Goal: Task Accomplishment & Management: Use online tool/utility

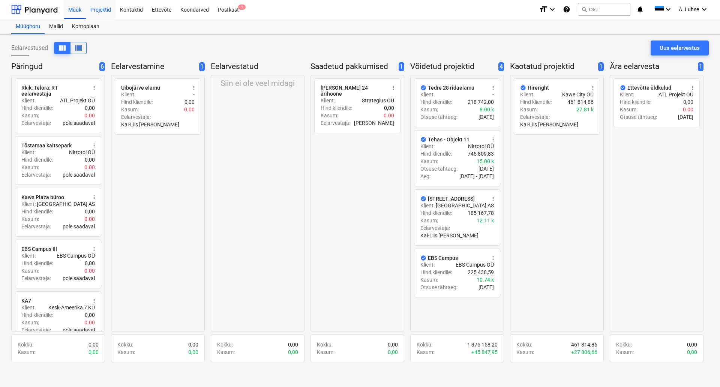
click at [103, 10] on div "Projektid" at bounding box center [101, 9] width 30 height 19
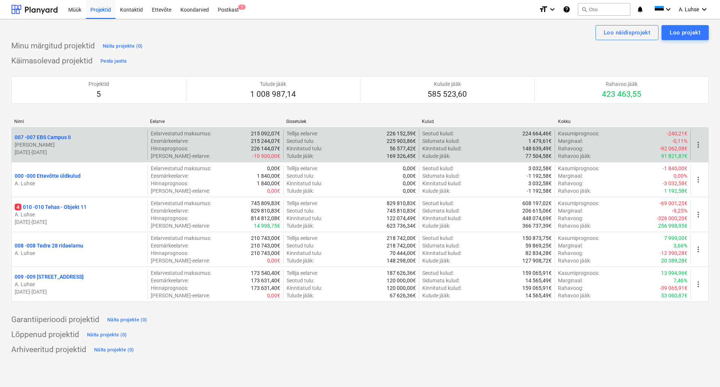
click at [60, 135] on p "007 - 007 EBS Campus II" at bounding box center [43, 138] width 56 height 8
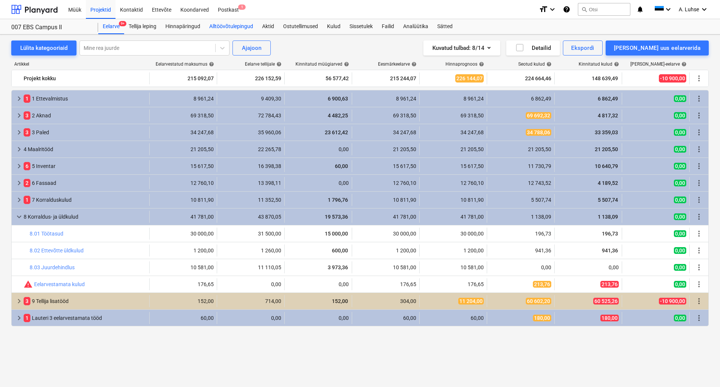
click at [221, 28] on div "Alltöövõtulepingud" at bounding box center [231, 26] width 53 height 15
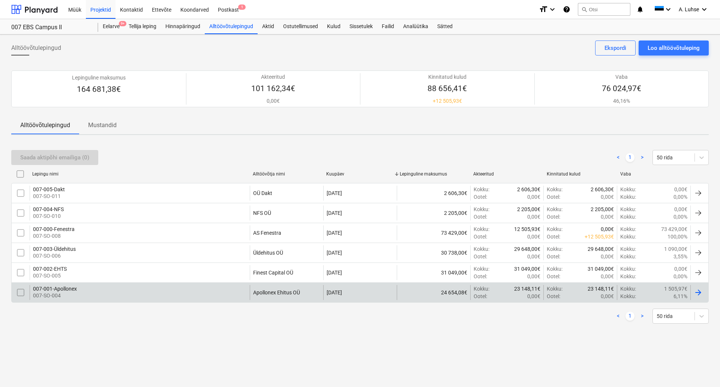
click at [61, 293] on p "007-SO-004" at bounding box center [55, 296] width 44 height 8
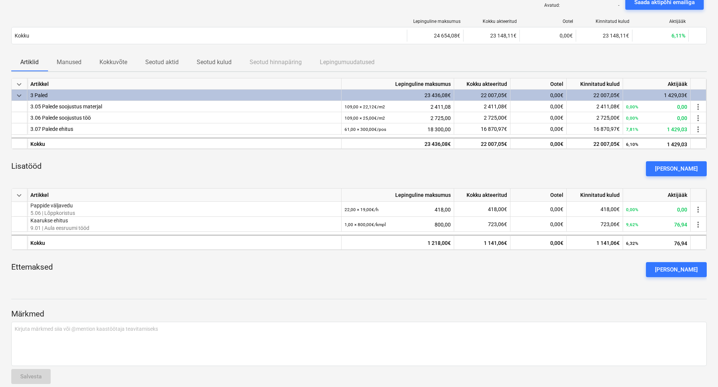
scroll to position [75, 0]
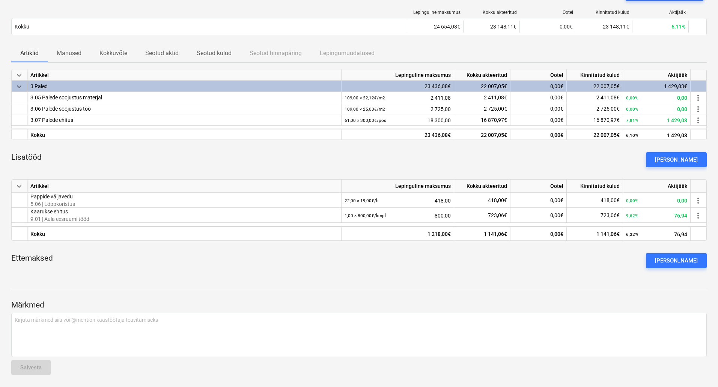
click at [421, 288] on div "Märkmed Kirjuta märkmed siia või @mention kaastöötaja teavitamiseks ﻿ Salvesta" at bounding box center [358, 330] width 695 height 101
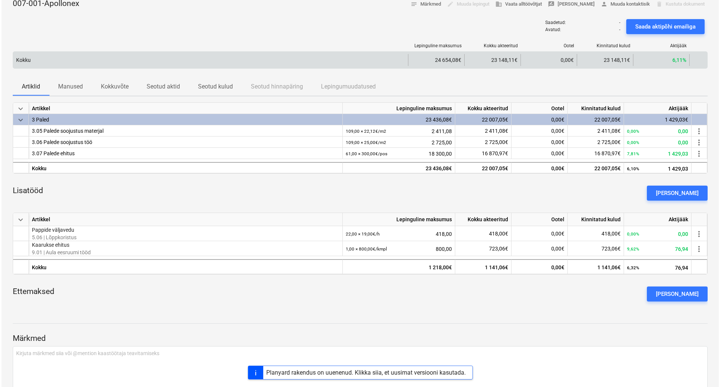
scroll to position [0, 0]
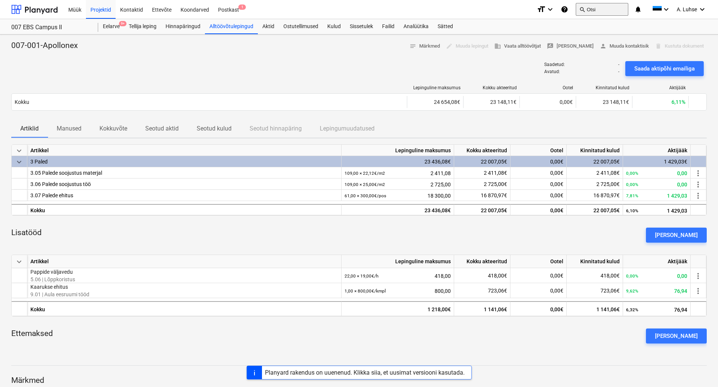
click at [609, 7] on button "search Otsi" at bounding box center [602, 9] width 53 height 13
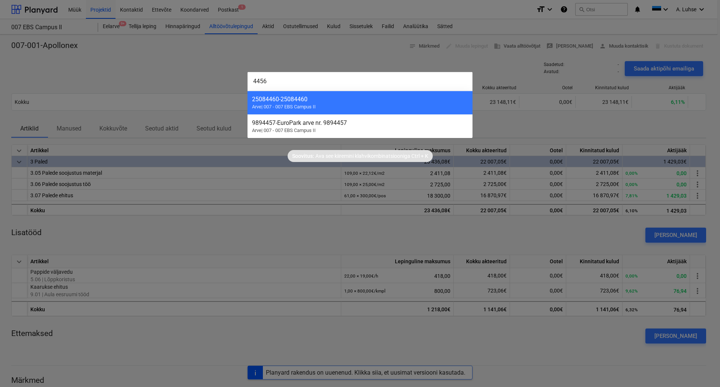
click at [293, 82] on input "4456" at bounding box center [360, 81] width 225 height 19
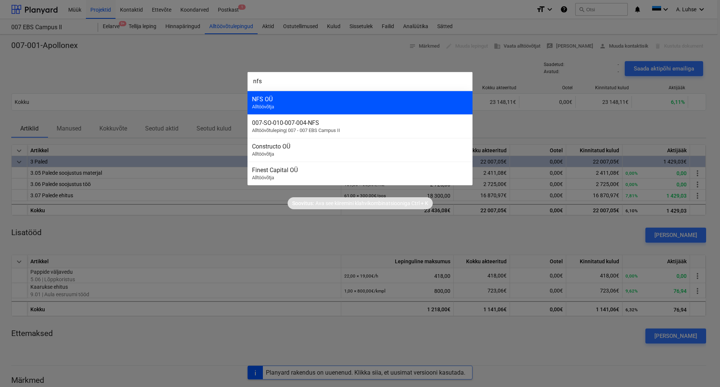
type input "nfs"
click at [310, 110] on div "NFS OÜ Alltöövõtja" at bounding box center [360, 103] width 225 height 24
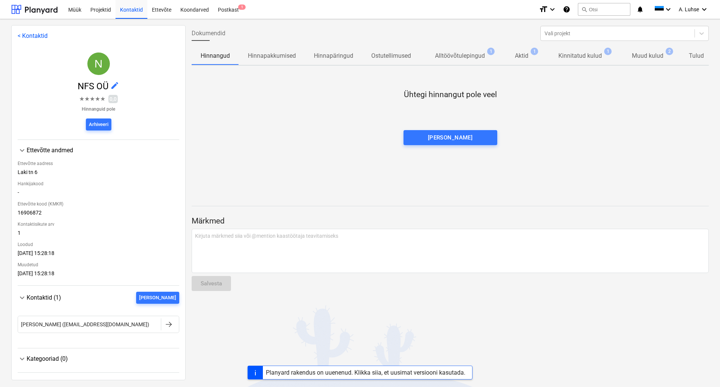
click at [573, 56] on p "Kinnitatud kulud" at bounding box center [581, 55] width 44 height 9
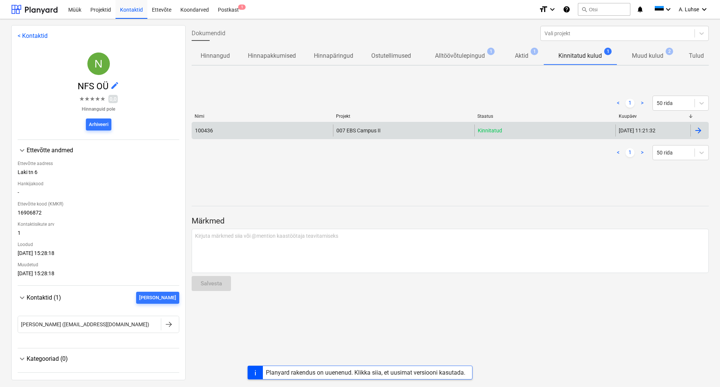
click at [351, 136] on div "007 EBS Campus II" at bounding box center [403, 131] width 141 height 12
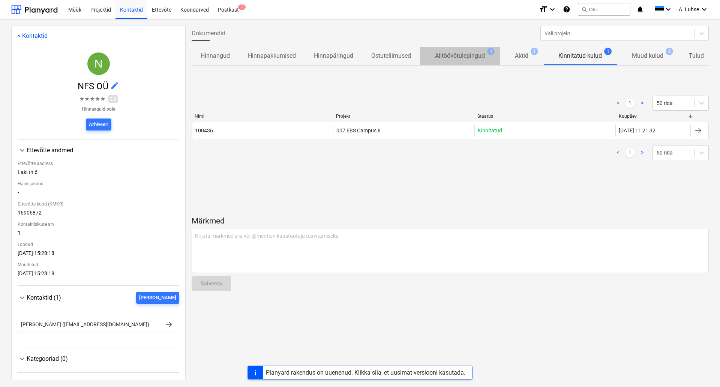
click at [453, 63] on span "Alltöövõtulepingud 1" at bounding box center [460, 56] width 80 height 14
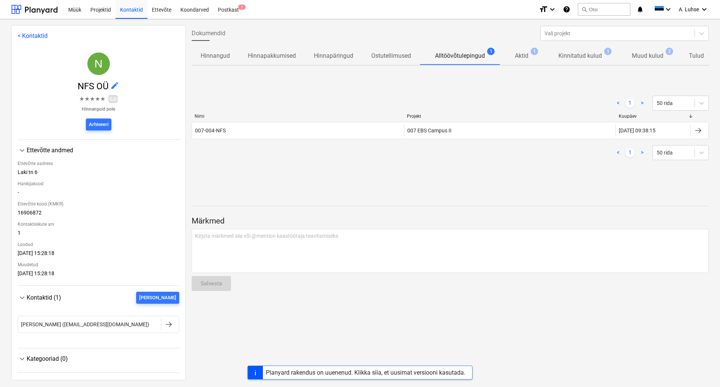
click at [518, 60] on p "Aktid" at bounding box center [522, 55] width 14 height 9
click at [569, 63] on span "Kinnitatud kulud 1" at bounding box center [581, 56] width 74 height 14
click at [641, 59] on p "Muud kulud" at bounding box center [648, 55] width 32 height 9
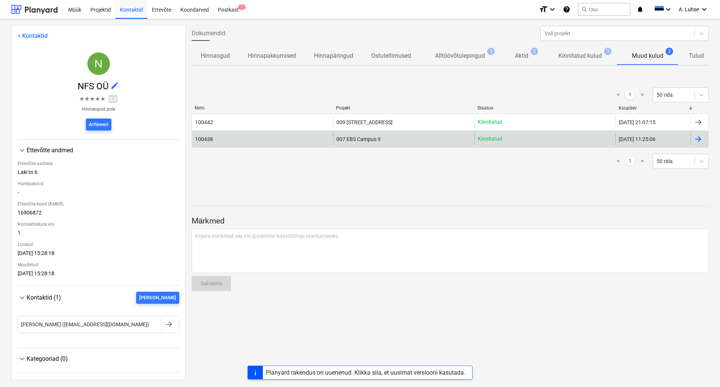
click at [432, 141] on div "007 EBS Campus II" at bounding box center [403, 139] width 141 height 12
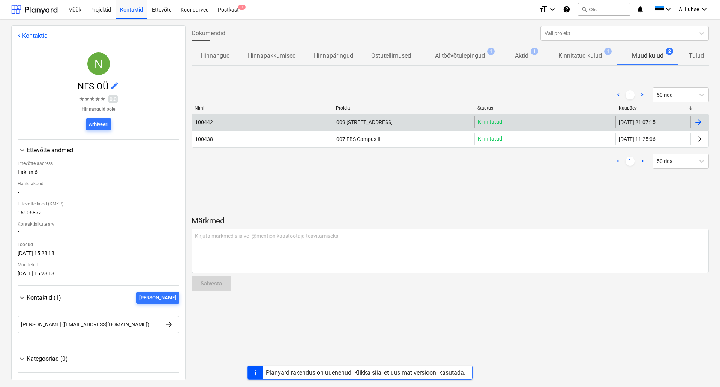
click at [403, 120] on div "009 [STREET_ADDRESS]" at bounding box center [403, 122] width 141 height 12
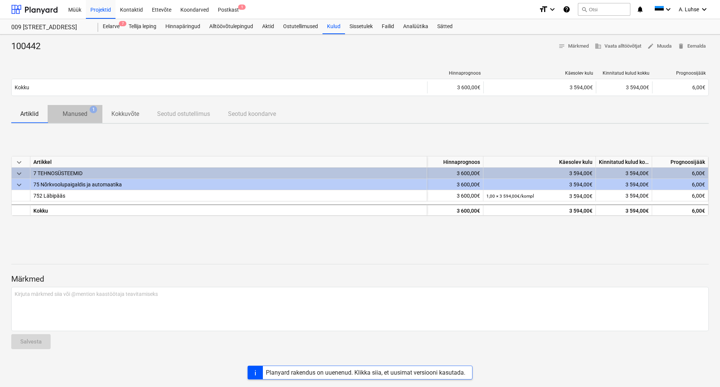
click at [77, 108] on span "Manused 1" at bounding box center [75, 114] width 55 height 14
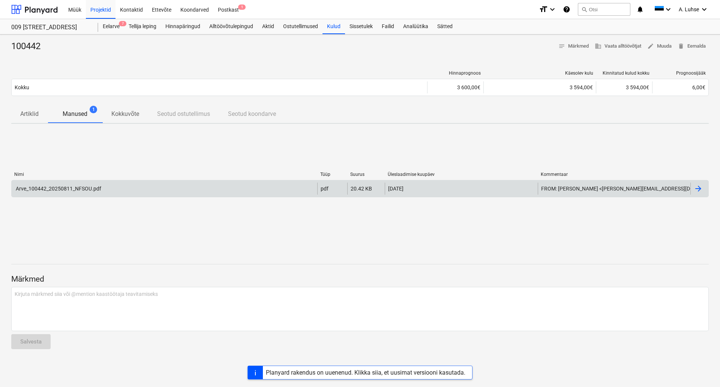
click at [146, 193] on div "Arve_100442_20250811_NFSOU.pdf" at bounding box center [165, 189] width 306 height 12
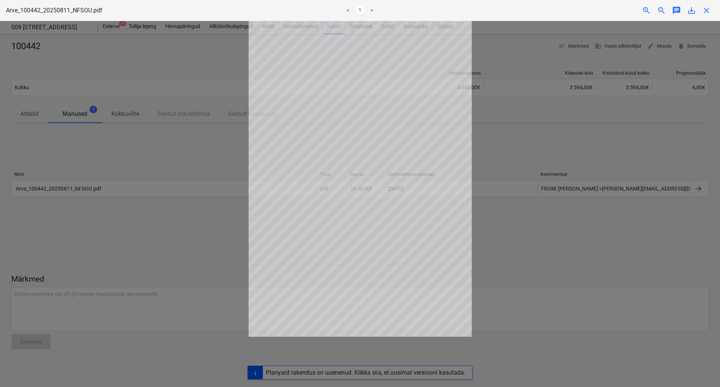
click at [215, 230] on div at bounding box center [360, 204] width 720 height 366
click at [167, 168] on div at bounding box center [360, 204] width 720 height 366
click at [167, 162] on div at bounding box center [360, 204] width 720 height 366
click at [167, 150] on div at bounding box center [360, 204] width 720 height 366
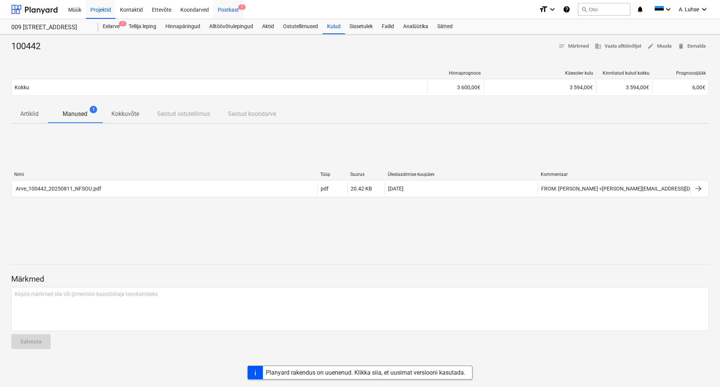
click at [219, 11] on div "Postkast 1" at bounding box center [229, 9] width 30 height 19
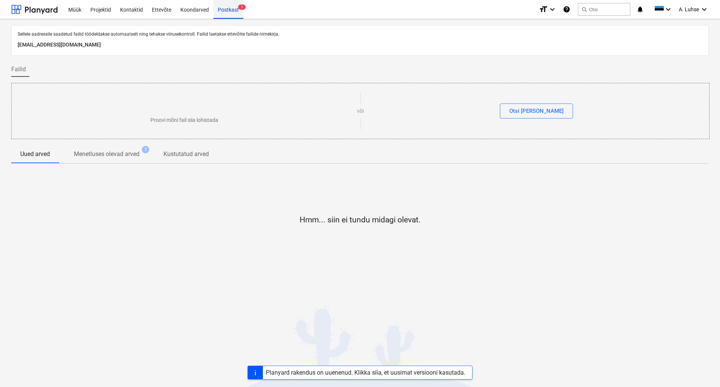
click at [228, 12] on div "Postkast 1" at bounding box center [229, 9] width 30 height 19
click at [342, 193] on div "Hmm... siin ei tundu midagi olevat." at bounding box center [360, 226] width 698 height 113
click at [108, 156] on p "Menetluses olevad arved" at bounding box center [107, 154] width 66 height 9
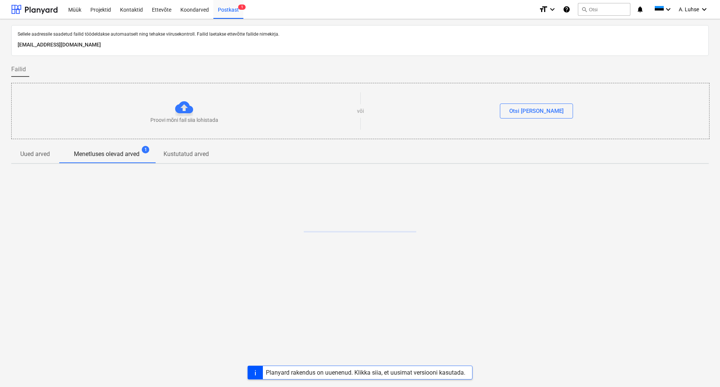
click at [189, 156] on p "Kustutatud arved" at bounding box center [186, 154] width 45 height 9
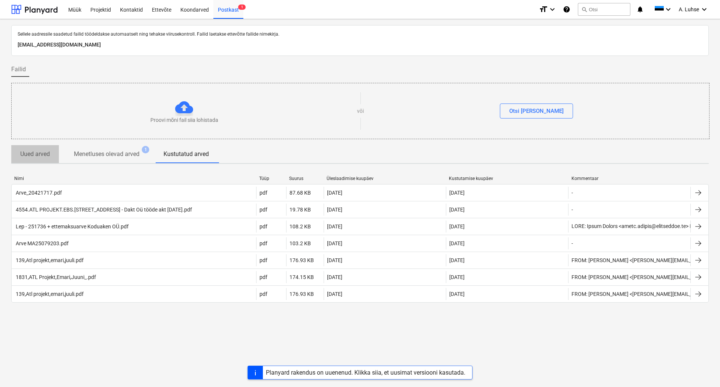
click at [45, 156] on p "Uued arved" at bounding box center [35, 154] width 30 height 9
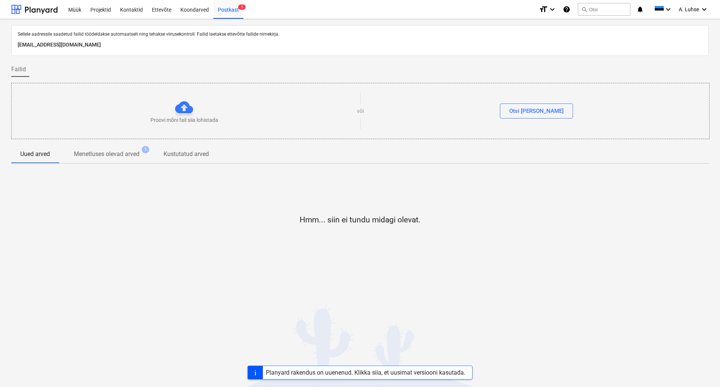
click at [101, 158] on p "Menetluses olevad arved" at bounding box center [107, 154] width 66 height 9
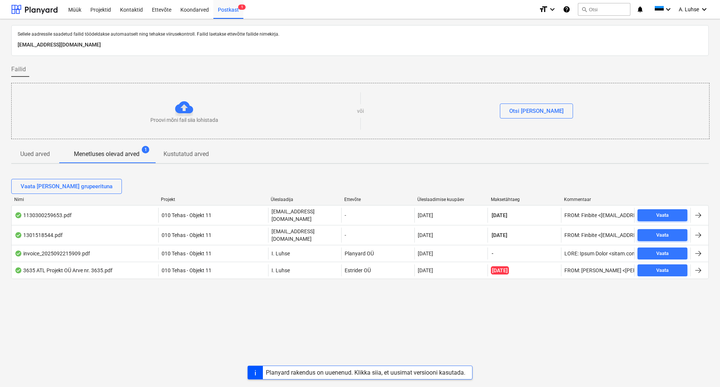
click at [187, 320] on div "Sellele aadressile saadetud failid töödeldakse automaatselt ning tehakse viirus…" at bounding box center [360, 203] width 720 height 368
click at [186, 158] on p "Kustutatud arved" at bounding box center [186, 154] width 45 height 9
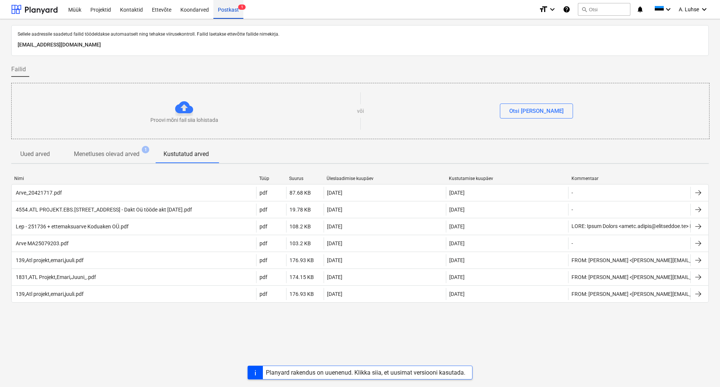
click at [224, 12] on div "Postkast 1" at bounding box center [229, 9] width 30 height 19
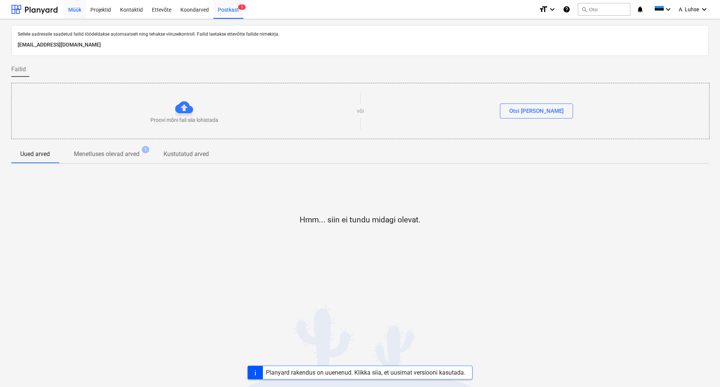
click at [73, 16] on div "Müük" at bounding box center [75, 9] width 22 height 19
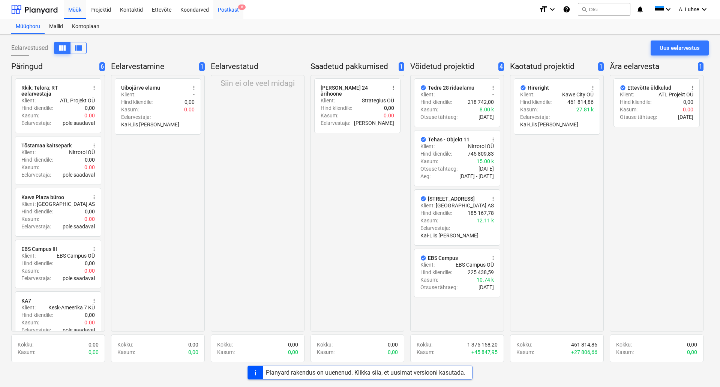
click at [216, 13] on div "Postkast 6" at bounding box center [229, 9] width 30 height 19
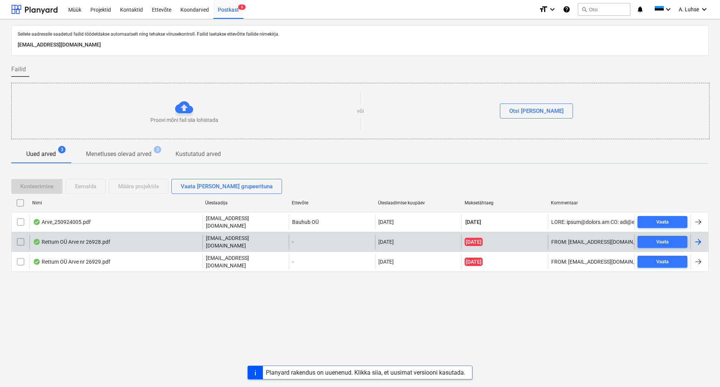
click at [116, 240] on div "Rettum OÜ Arve nr 26928.pdf" at bounding box center [116, 242] width 173 height 15
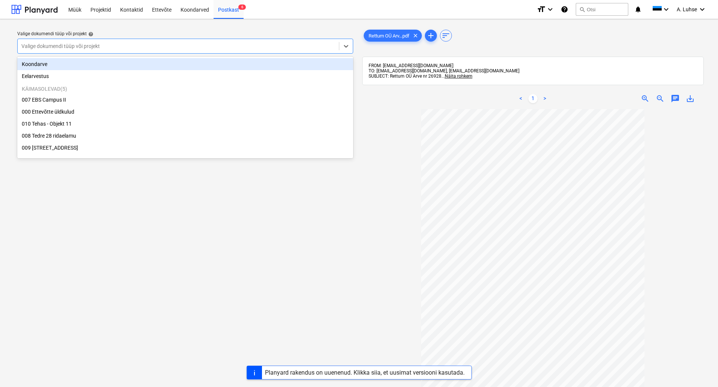
click at [295, 43] on div at bounding box center [178, 46] width 314 height 8
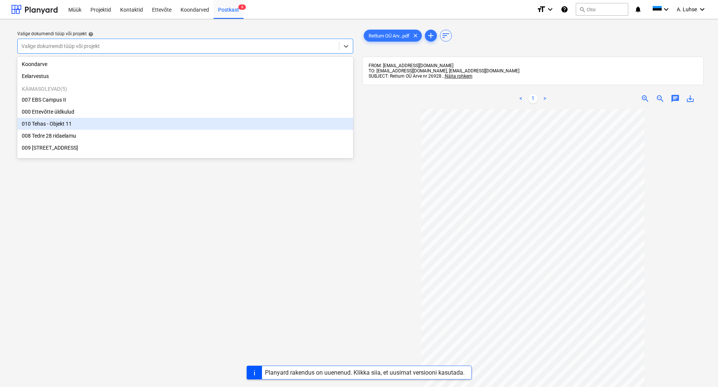
click at [274, 125] on div "010 Tehas - Objekt 11" at bounding box center [185, 124] width 336 height 12
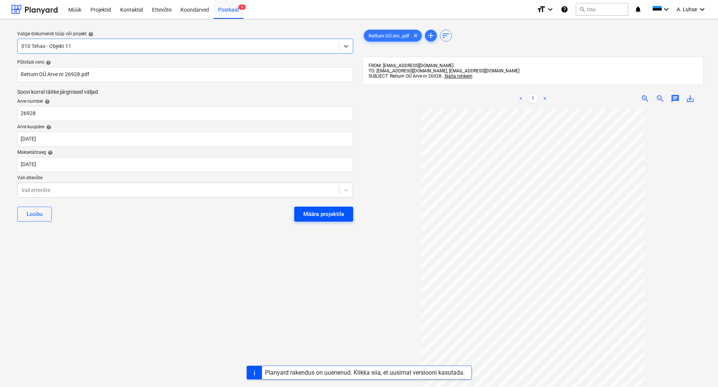
click at [324, 211] on div "Määra projektile" at bounding box center [323, 214] width 41 height 10
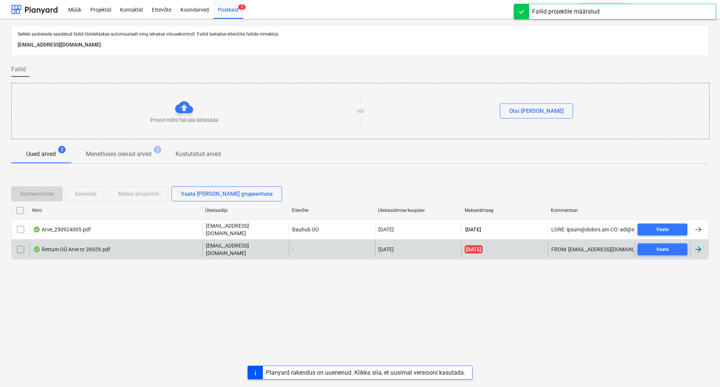
click at [189, 251] on div "Rettum OÜ Arve nr 26929.pdf" at bounding box center [116, 249] width 173 height 15
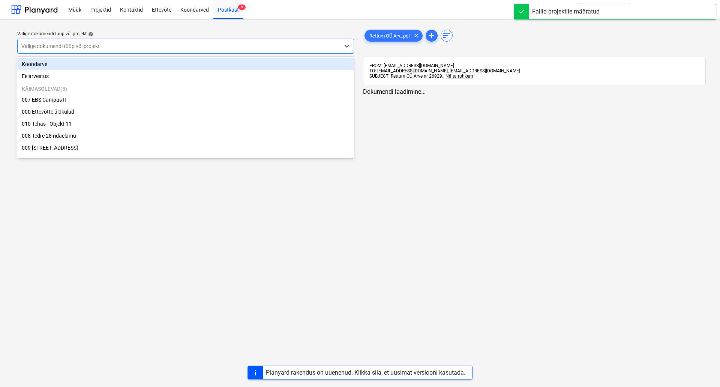
click at [221, 47] on div at bounding box center [178, 46] width 315 height 8
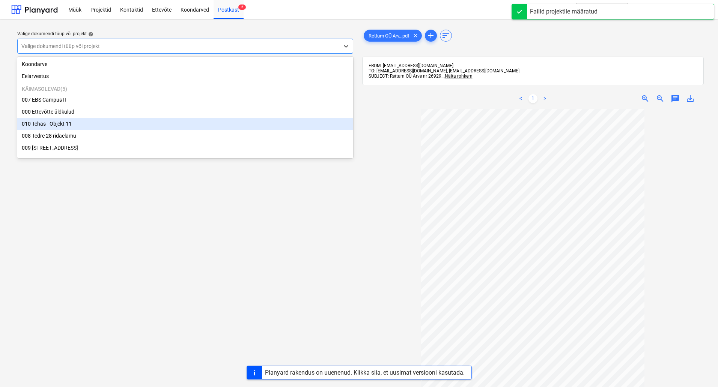
click at [210, 129] on div "010 Tehas - Objekt 11" at bounding box center [185, 124] width 336 height 12
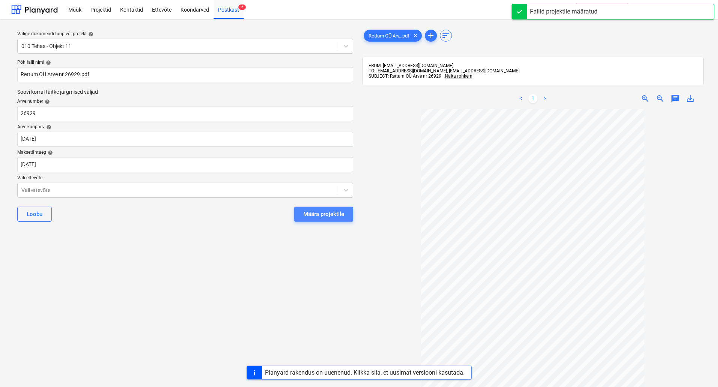
click at [308, 221] on button "Määra projektile" at bounding box center [323, 214] width 59 height 15
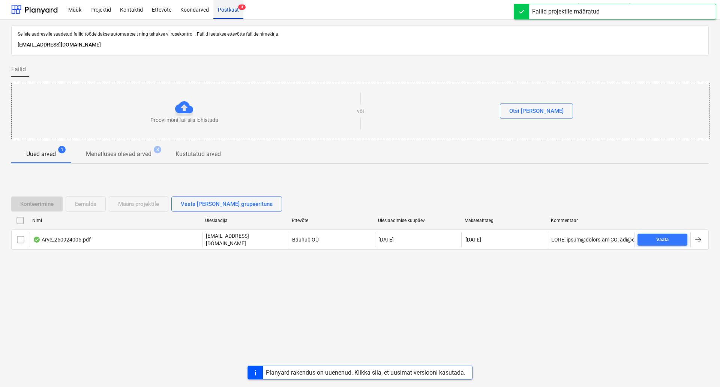
click at [225, 11] on div "Postkast 4" at bounding box center [229, 9] width 30 height 19
click at [86, 9] on div "Projektid" at bounding box center [101, 9] width 30 height 19
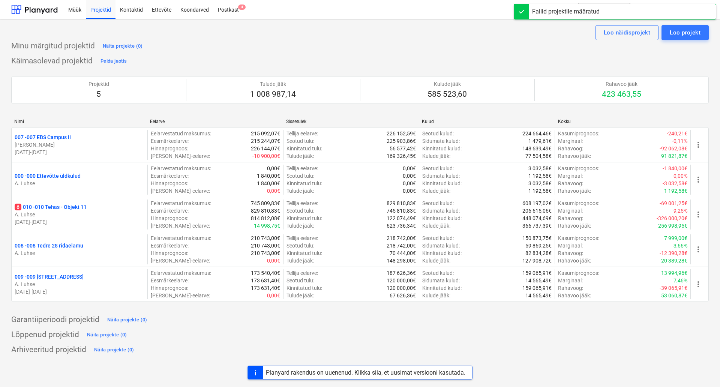
click at [446, 57] on div "Käimasolevad projektid Peida jaotis Projektid 5 Tulude jääk 1 008 987,14 Kulude…" at bounding box center [360, 183] width 698 height 256
click at [226, 10] on div "Postkast 8" at bounding box center [229, 9] width 30 height 19
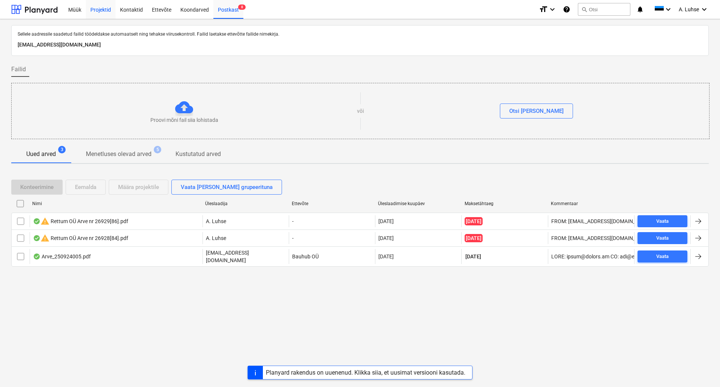
click at [108, 6] on div "Projektid" at bounding box center [101, 9] width 30 height 19
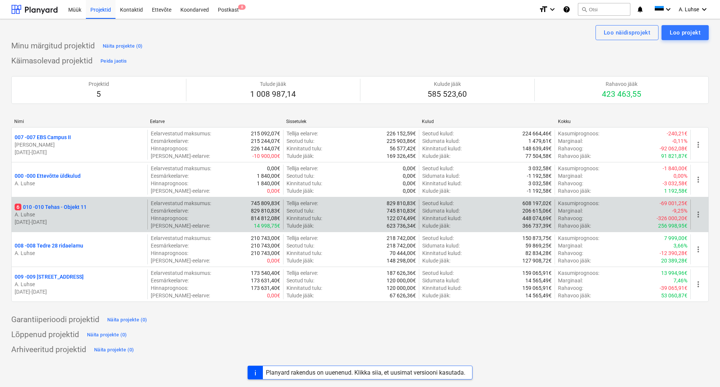
click at [74, 206] on p "6 010 - 010 Tehas - Objekt 11" at bounding box center [51, 207] width 72 height 8
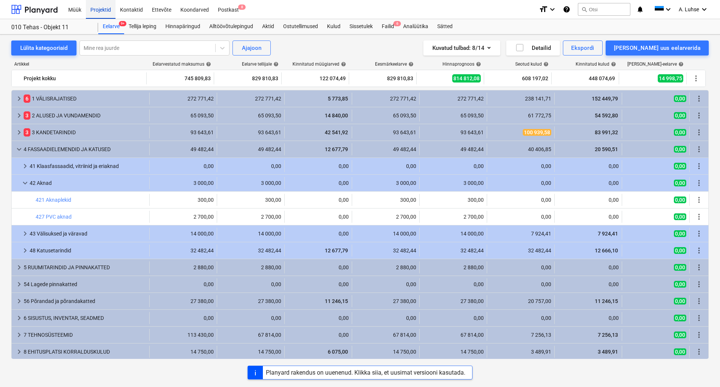
click at [104, 15] on div "Projektid" at bounding box center [101, 9] width 30 height 19
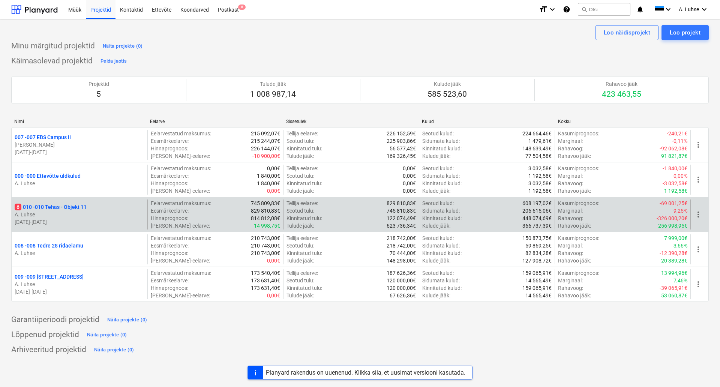
click at [66, 205] on p "6 010 - 010 Tehas - Objekt 11" at bounding box center [51, 207] width 72 height 8
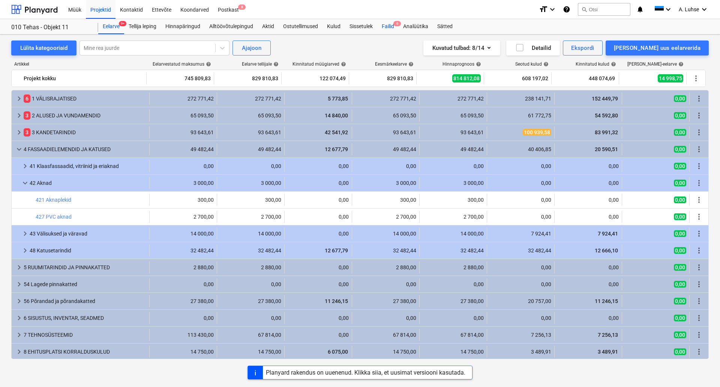
click at [395, 21] on div "Failid 6" at bounding box center [387, 26] width 21 height 15
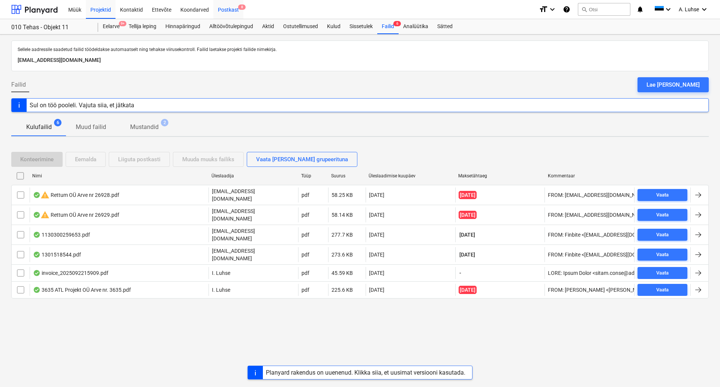
click at [227, 10] on div "Postkast 8" at bounding box center [229, 9] width 30 height 19
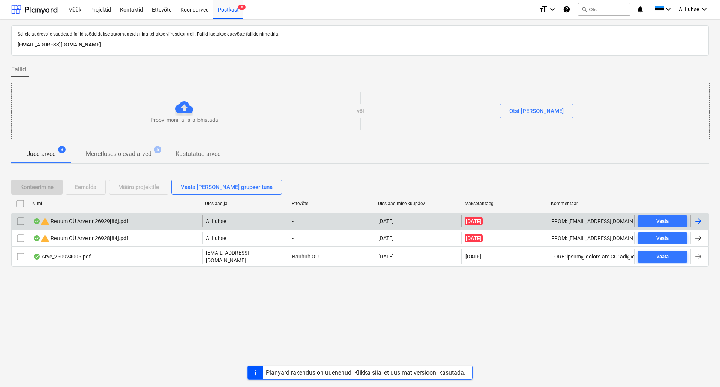
click at [21, 224] on input "checkbox" at bounding box center [21, 221] width 12 height 12
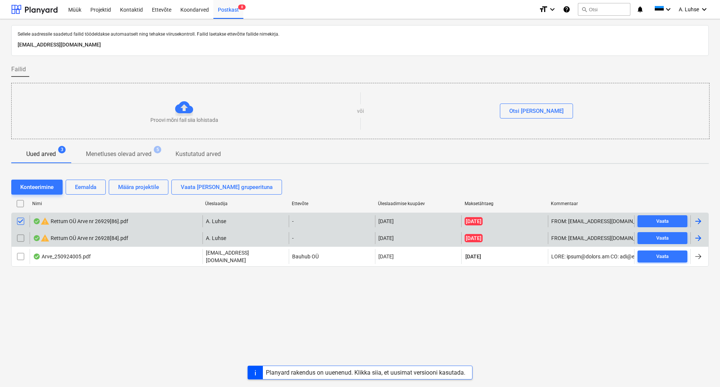
click at [22, 237] on input "checkbox" at bounding box center [21, 238] width 12 height 12
click at [82, 192] on div "Eemalda" at bounding box center [85, 187] width 21 height 10
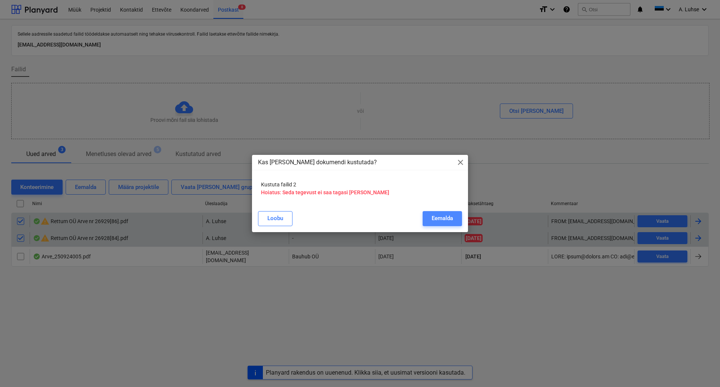
click at [448, 217] on div "Eemalda" at bounding box center [442, 219] width 21 height 10
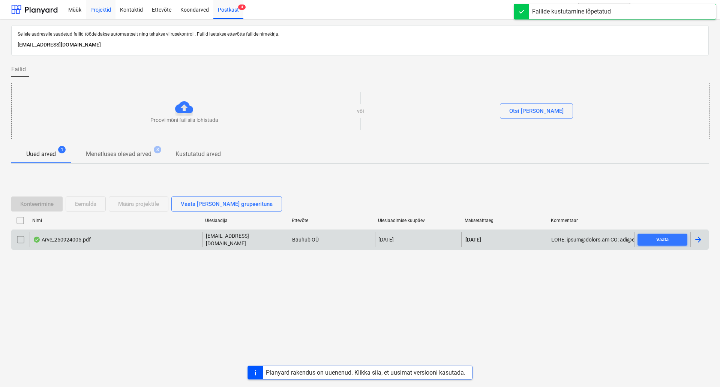
click at [101, 11] on div "Projektid" at bounding box center [101, 9] width 30 height 19
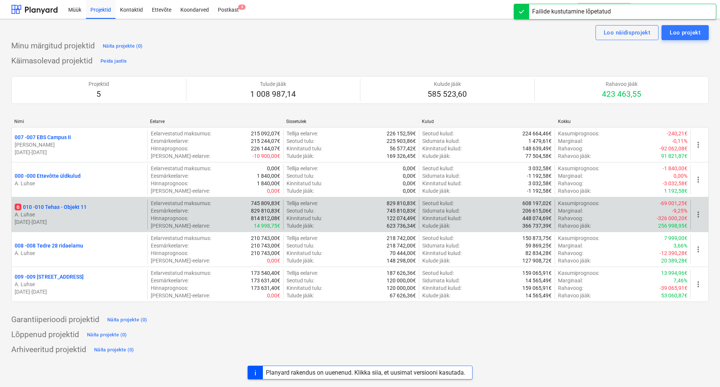
click at [84, 208] on p "6 010 - 010 Tehas - Objekt 11" at bounding box center [51, 207] width 72 height 8
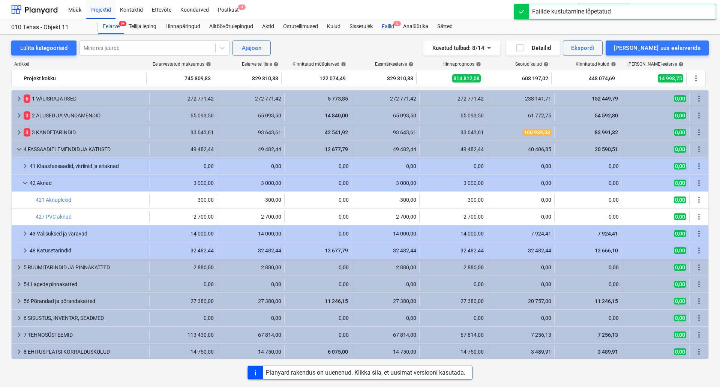
click at [392, 28] on div "Failid 6" at bounding box center [387, 26] width 21 height 15
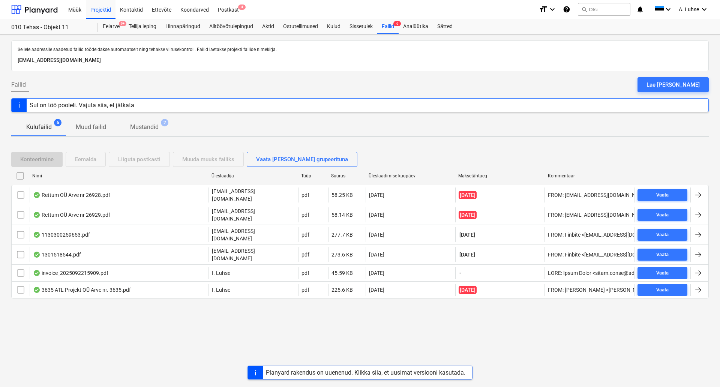
click at [213, 302] on div "Sellele aadressile saadetud failid töödeldakse automaatselt ning tehakse viirus…" at bounding box center [360, 211] width 720 height 353
click at [231, 11] on div "Postkast 4" at bounding box center [229, 9] width 30 height 19
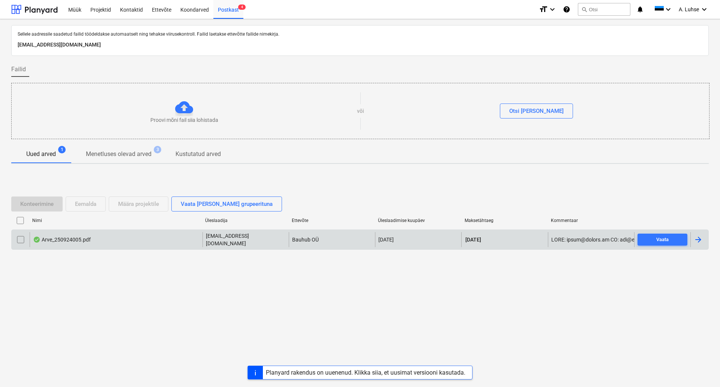
click at [149, 241] on div "Arve_250924005.pdf" at bounding box center [116, 239] width 173 height 15
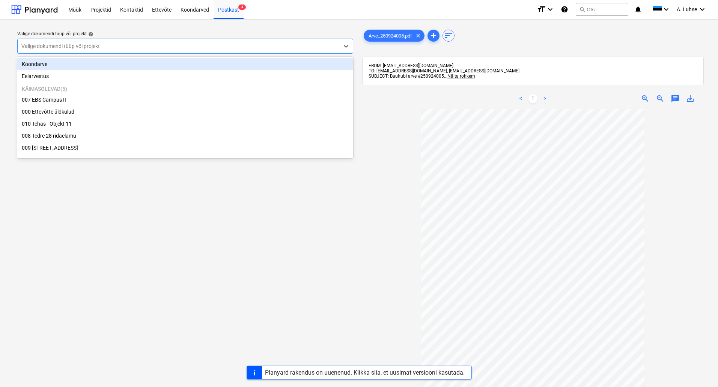
click at [278, 51] on div "Valige dokumendi tüüp või projekt" at bounding box center [178, 46] width 321 height 11
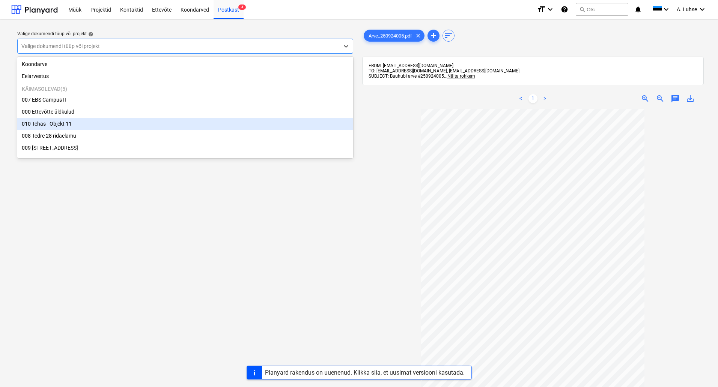
click at [217, 122] on div "010 Tehas - Objekt 11" at bounding box center [185, 124] width 336 height 12
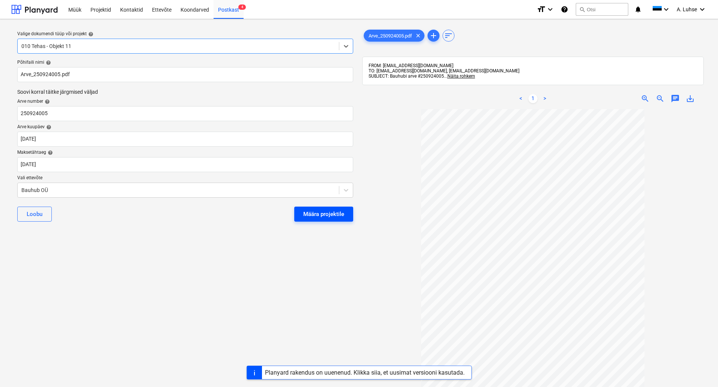
click at [339, 214] on div "Määra projektile" at bounding box center [323, 214] width 41 height 10
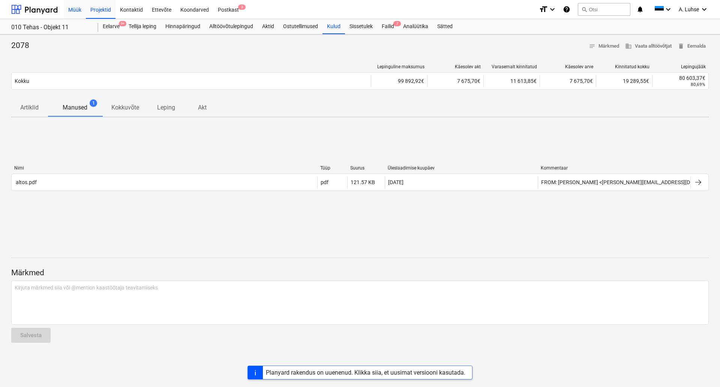
click at [82, 11] on div "Müük" at bounding box center [75, 9] width 22 height 19
